Goal: Task Accomplishment & Management: Use online tool/utility

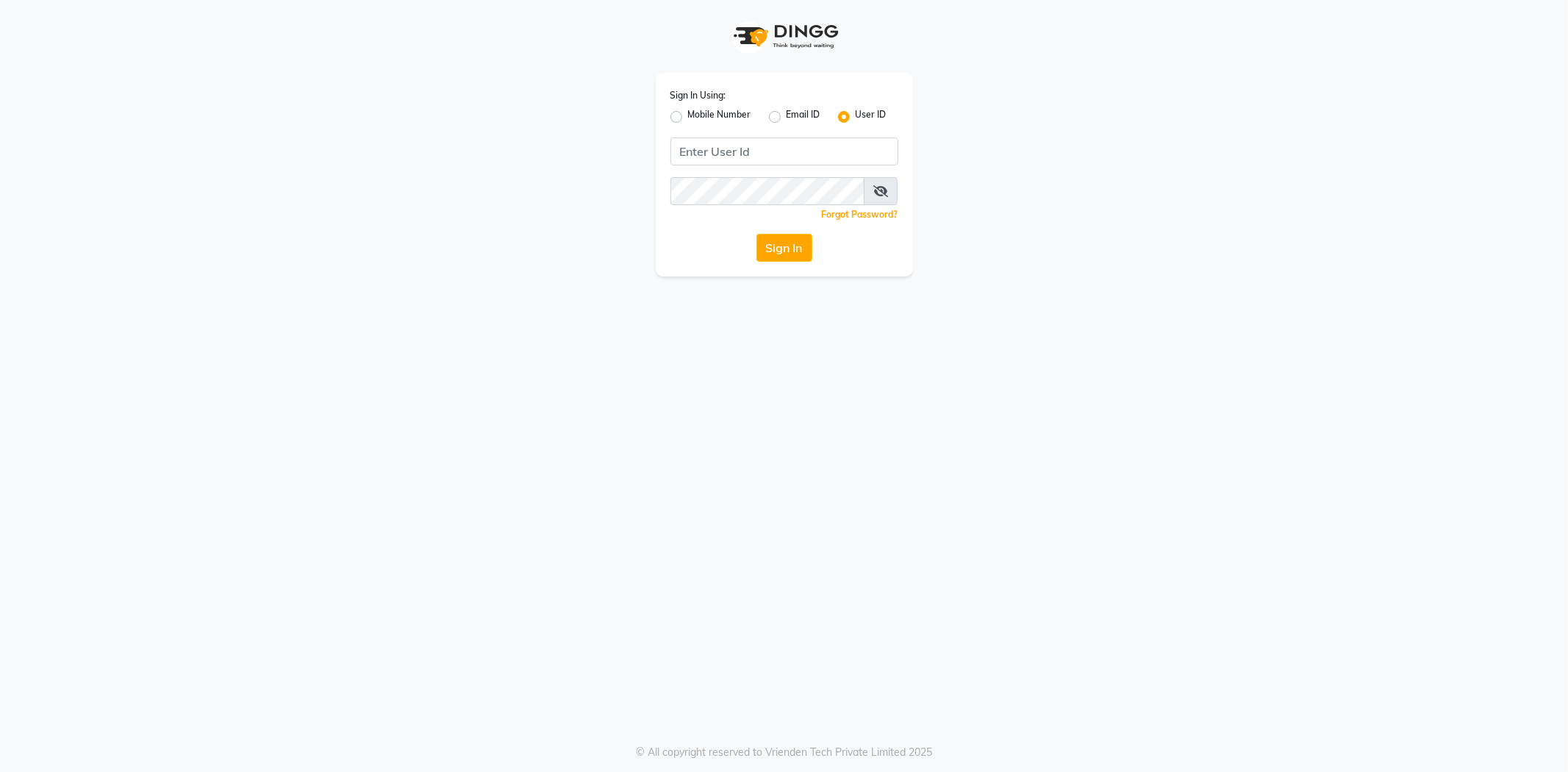
click at [719, 116] on label "Mobile Number" at bounding box center [719, 117] width 63 height 17
click at [698, 116] on input "Mobile Number" at bounding box center [693, 113] width 10 height 10
radio input "true"
radio input "false"
click at [702, 149] on span at bounding box center [710, 157] width 18 height 15
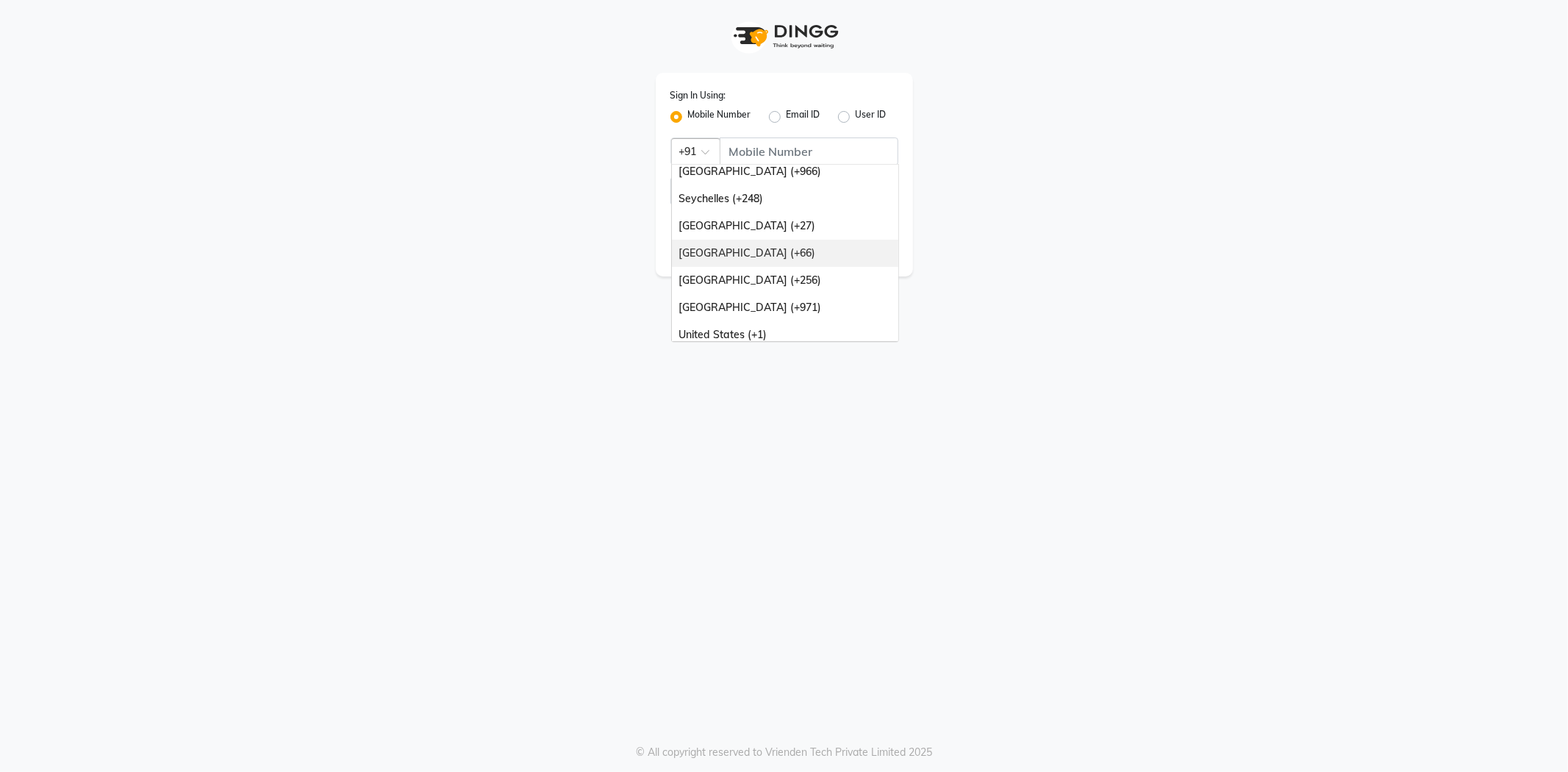
scroll to position [367, 0]
click at [791, 300] on div "[GEOGRAPHIC_DATA] (+971)" at bounding box center [784, 300] width 226 height 27
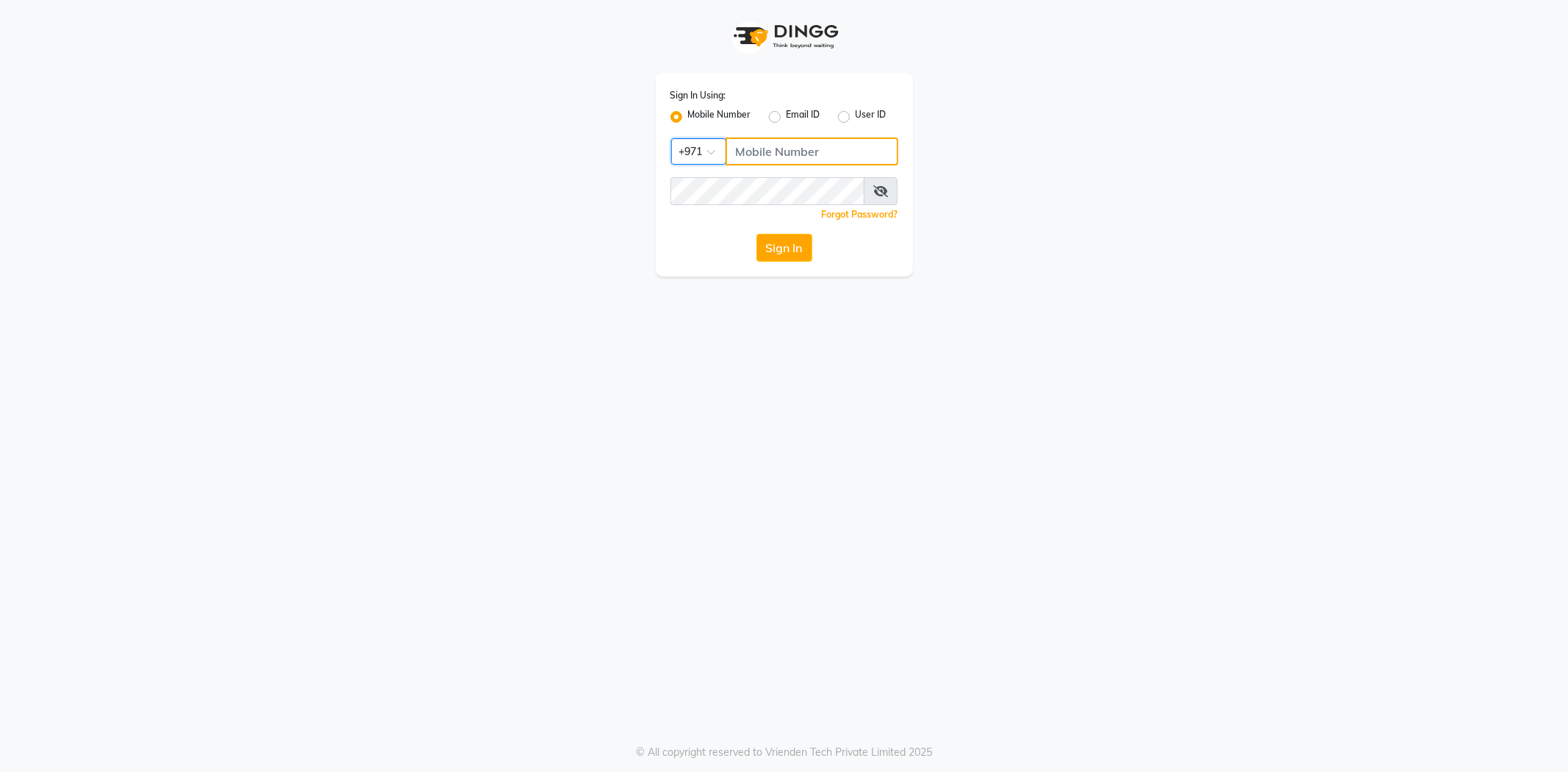
click at [745, 156] on input "Username" at bounding box center [812, 151] width 173 height 28
type input "556473214"
click at [884, 192] on icon at bounding box center [880, 191] width 14 height 12
click at [799, 247] on button "Sign In" at bounding box center [784, 247] width 56 height 28
